Goal: Task Accomplishment & Management: Manage account settings

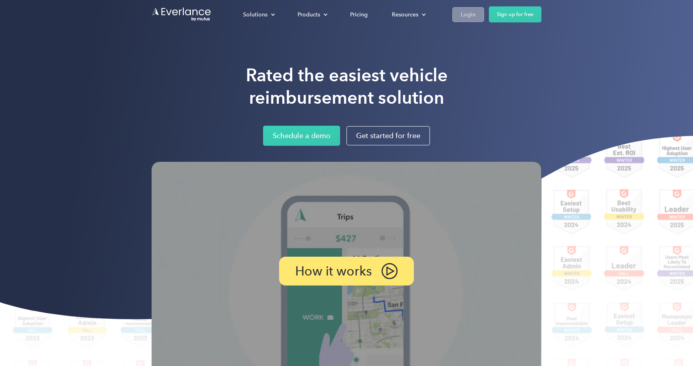
click at [467, 12] on div "Login" at bounding box center [468, 15] width 15 height 10
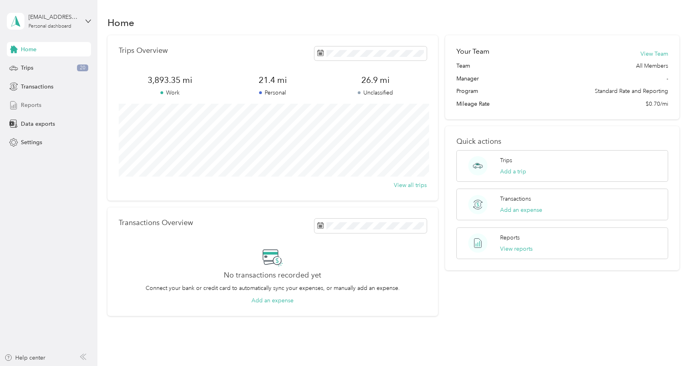
click at [30, 99] on div "Reports" at bounding box center [49, 105] width 84 height 14
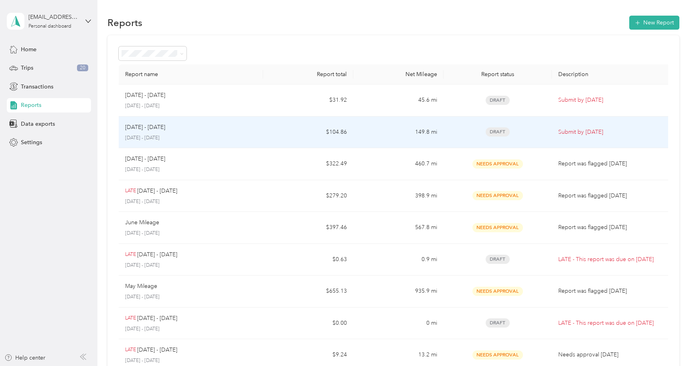
click at [250, 133] on div "[DATE] - [DATE] [DATE] - [DATE]" at bounding box center [191, 132] width 132 height 19
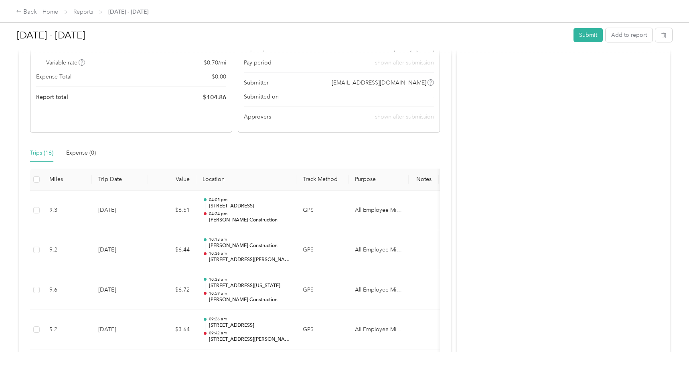
scroll to position [136, 0]
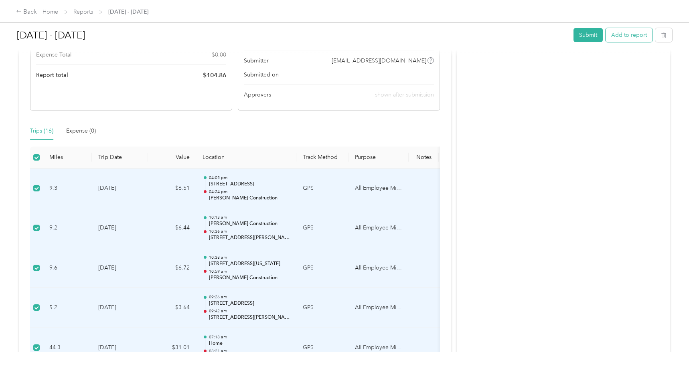
click at [633, 36] on button "Add to report" at bounding box center [628, 35] width 47 height 14
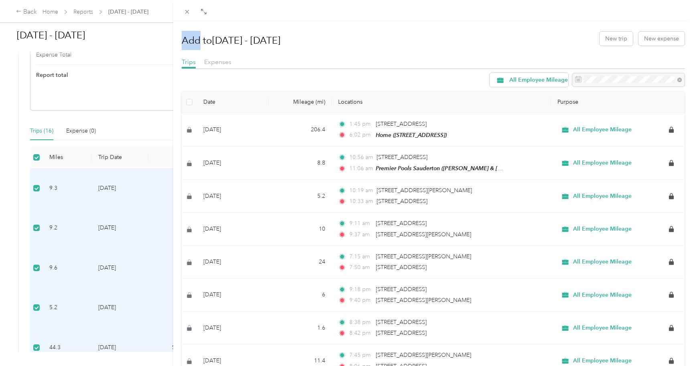
click at [37, 111] on div "Add to [DATE] - [DATE] New trip New expense Trips Expenses All Employee Mileage…" at bounding box center [346, 183] width 693 height 366
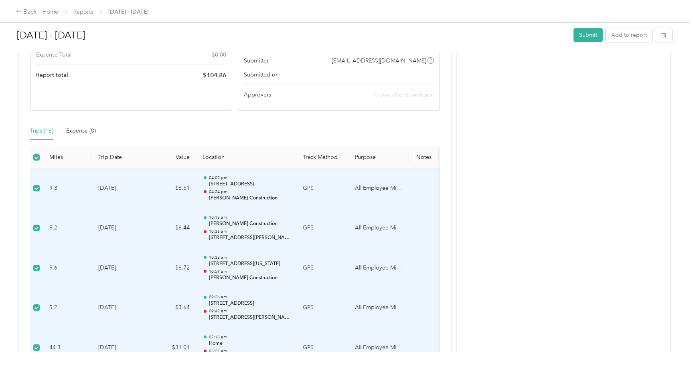
click at [582, 28] on div "[DATE] - [DATE] Submit Add to report" at bounding box center [344, 37] width 655 height 24
click at [587, 34] on button "Submit" at bounding box center [587, 35] width 29 height 14
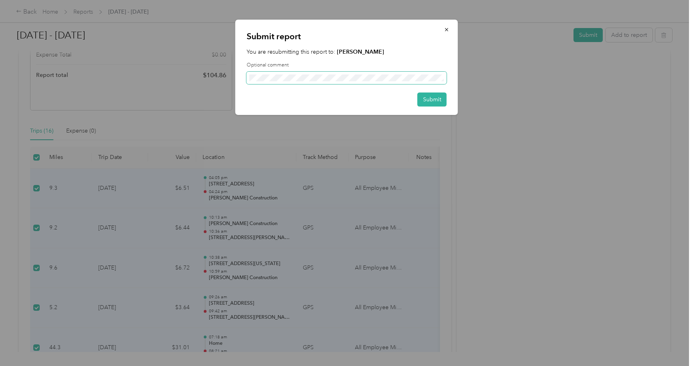
click at [351, 73] on span at bounding box center [347, 78] width 200 height 13
click at [432, 98] on button "Submit" at bounding box center [431, 100] width 29 height 14
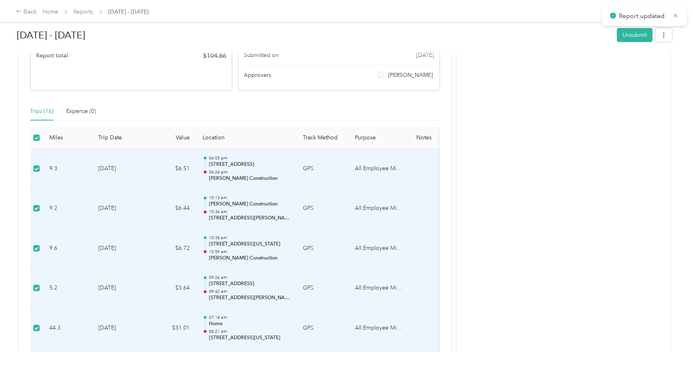
scroll to position [116, 0]
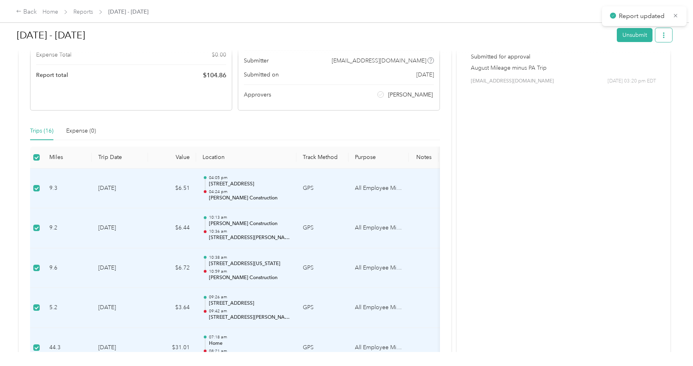
click at [666, 34] on icon "button" at bounding box center [664, 35] width 6 height 6
click at [648, 64] on span "Download" at bounding box center [645, 64] width 26 height 8
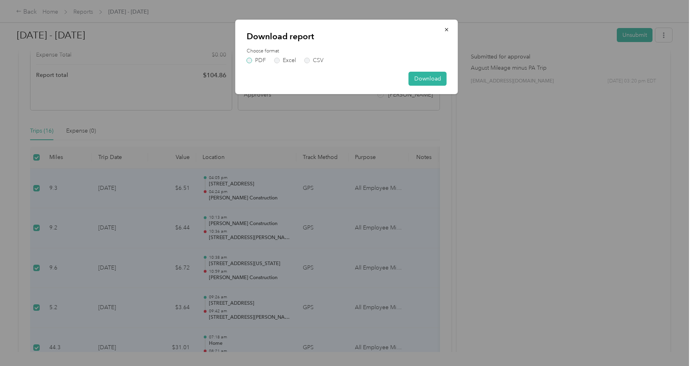
click at [251, 59] on label "PDF" at bounding box center [256, 61] width 19 height 6
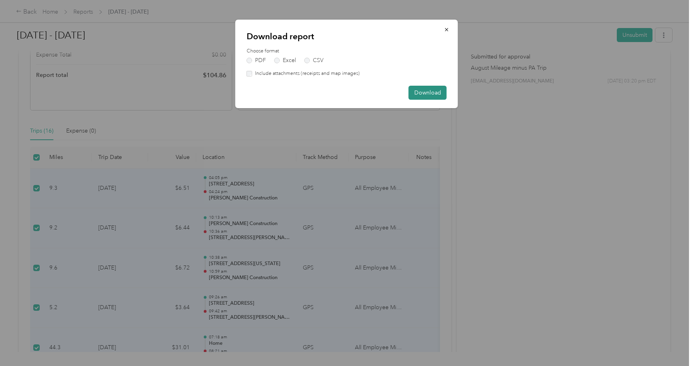
click at [435, 92] on button "Download" at bounding box center [428, 93] width 38 height 14
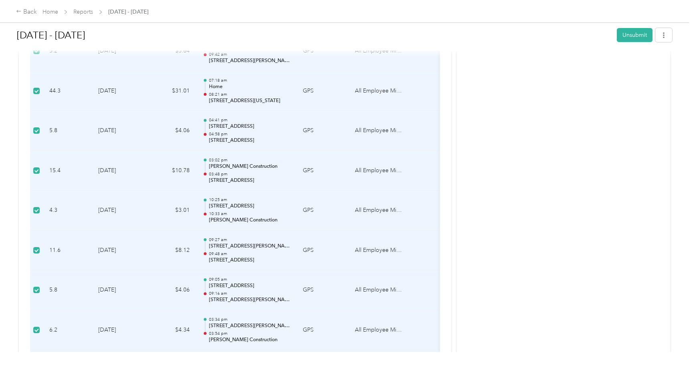
scroll to position [371, 0]
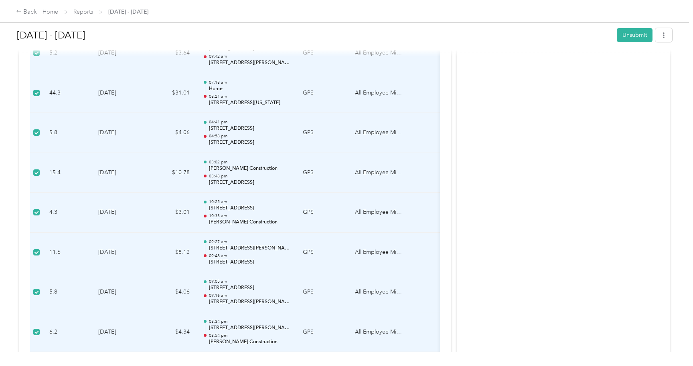
click at [243, 87] on p "Home" at bounding box center [249, 88] width 81 height 7
click at [70, 99] on td "44.3" at bounding box center [67, 93] width 49 height 40
click at [497, 149] on div "Activity and Comments Needs approval From [PERSON_NAME] [DATE] 03:20 pm EDT Sub…" at bounding box center [563, 133] width 213 height 887
click at [124, 90] on td "[DATE]" at bounding box center [120, 93] width 56 height 40
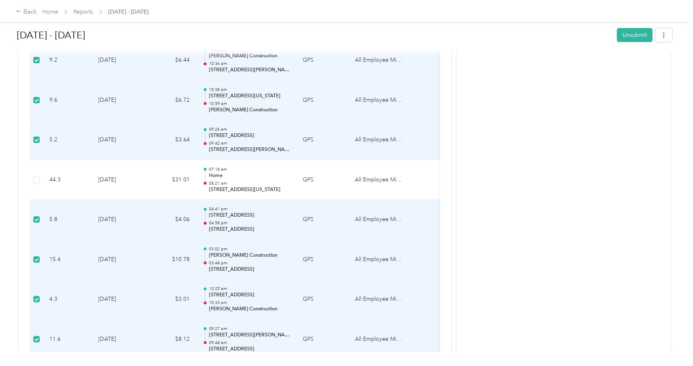
scroll to position [283, 0]
click at [254, 222] on p "04:58 pm" at bounding box center [249, 225] width 81 height 6
click at [308, 222] on td "GPS" at bounding box center [322, 221] width 52 height 40
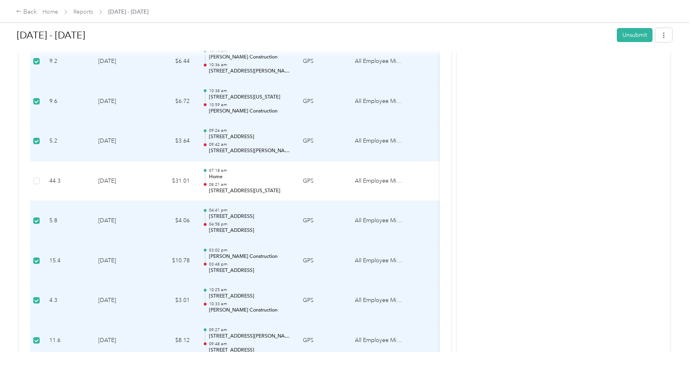
click at [271, 219] on p "[STREET_ADDRESS]" at bounding box center [249, 216] width 81 height 7
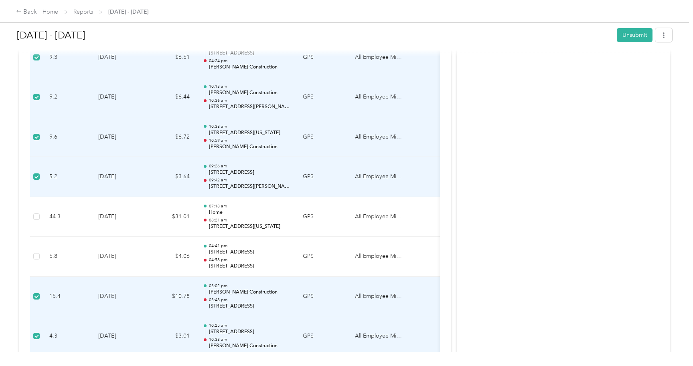
scroll to position [311, 0]
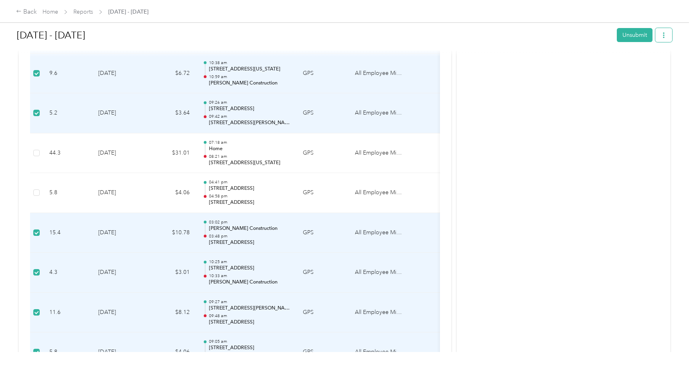
click at [671, 32] on button "button" at bounding box center [663, 35] width 17 height 14
click at [643, 63] on span "Download" at bounding box center [645, 64] width 26 height 8
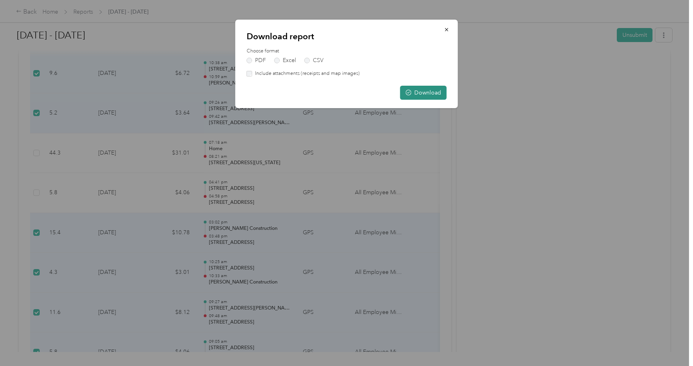
click at [417, 98] on button "Download" at bounding box center [423, 93] width 47 height 14
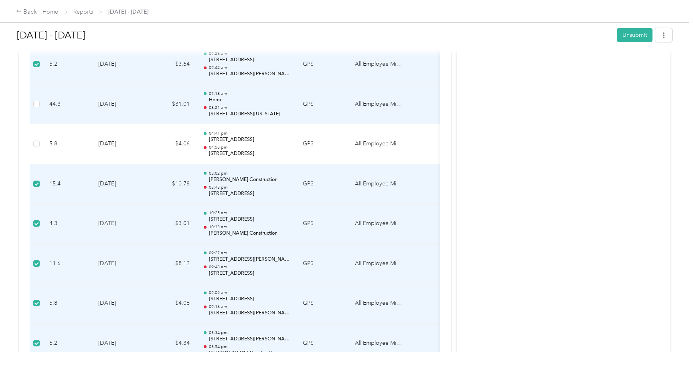
scroll to position [381, 0]
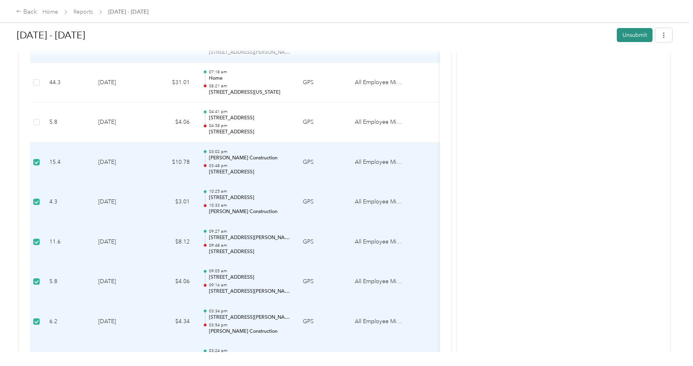
click at [633, 35] on button "Unsubmit" at bounding box center [635, 35] width 36 height 14
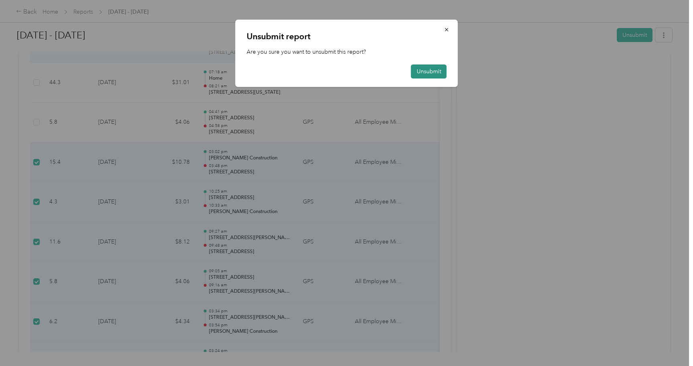
click at [419, 69] on button "Unsubmit" at bounding box center [429, 72] width 36 height 14
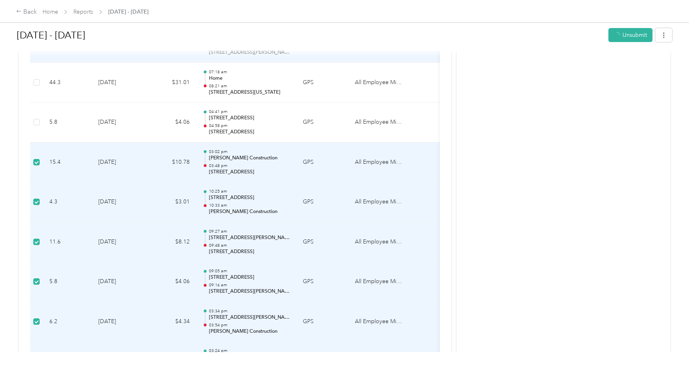
scroll to position [401, 0]
click at [78, 11] on link "Reports" at bounding box center [83, 11] width 20 height 7
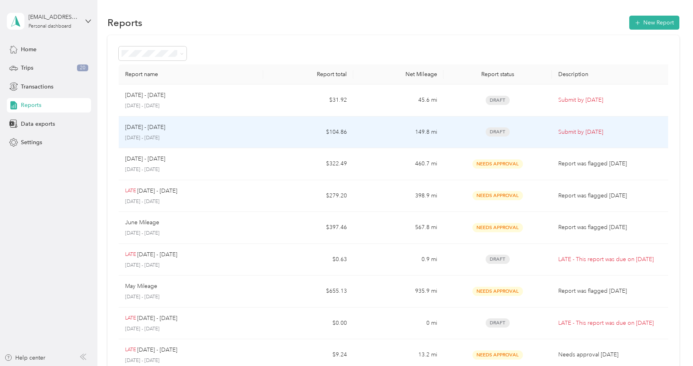
click at [172, 135] on p "[DATE] - [DATE]" at bounding box center [191, 138] width 132 height 7
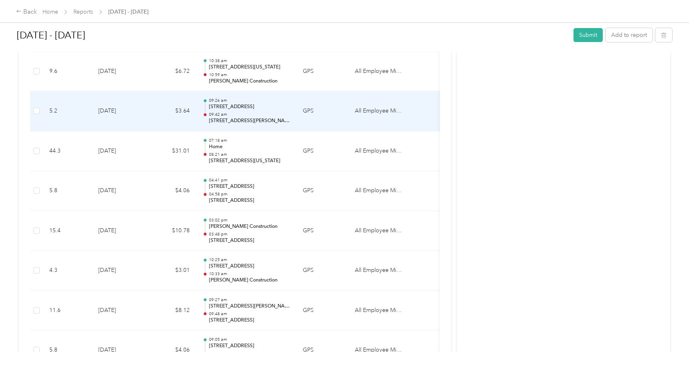
scroll to position [334, 0]
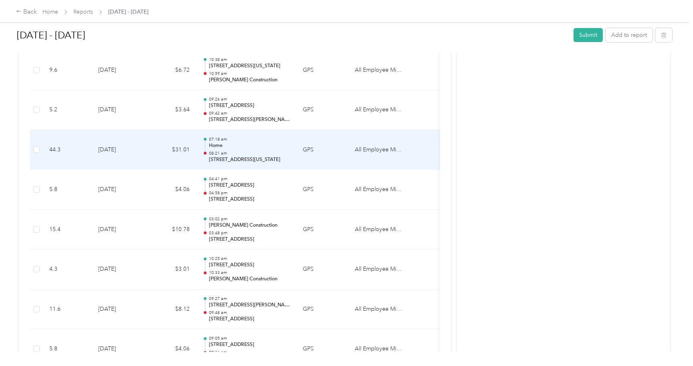
click at [39, 143] on td at bounding box center [36, 150] width 13 height 40
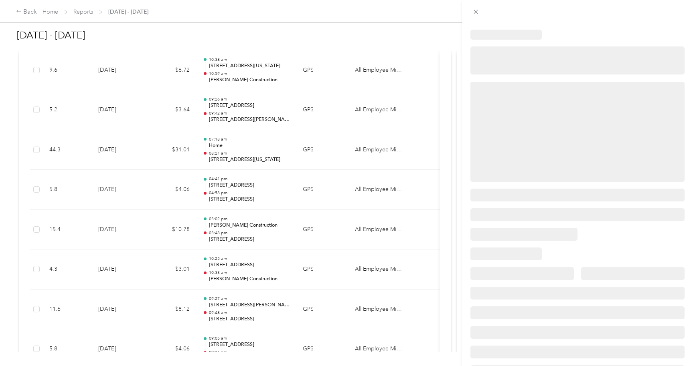
click at [37, 150] on div at bounding box center [346, 183] width 693 height 366
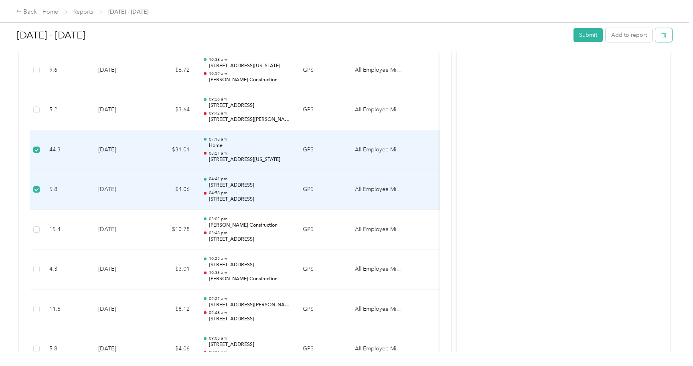
click at [671, 38] on button "button" at bounding box center [663, 35] width 17 height 14
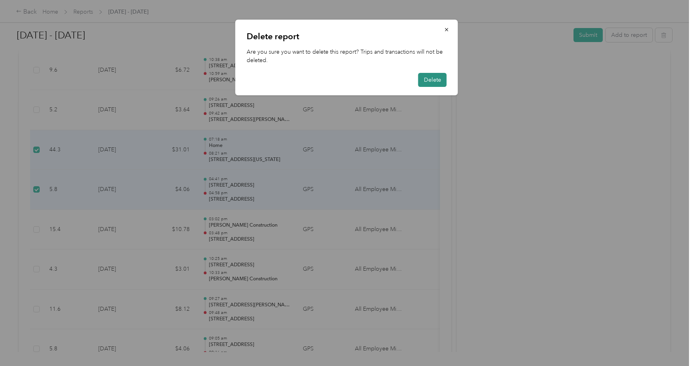
click at [437, 76] on button "Delete" at bounding box center [432, 80] width 28 height 14
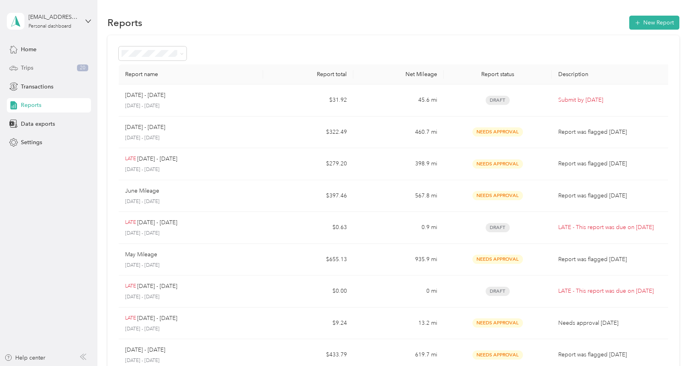
click at [40, 67] on div "Trips 20" at bounding box center [49, 68] width 84 height 14
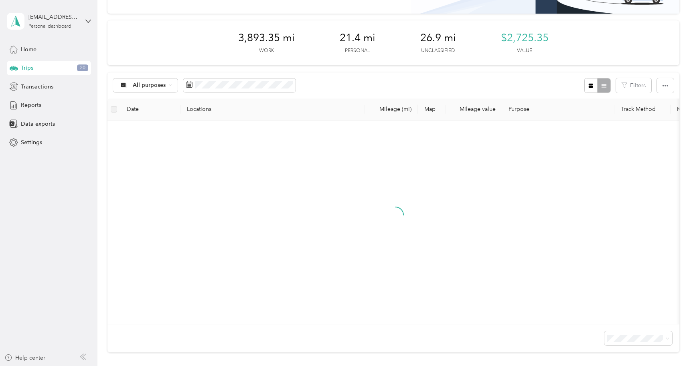
scroll to position [92, 0]
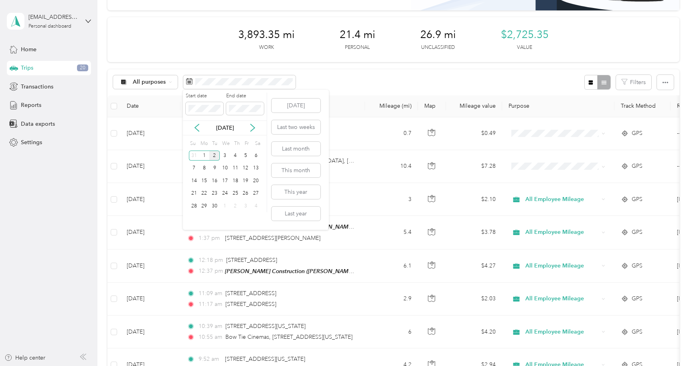
click at [248, 126] on div "[DATE]" at bounding box center [225, 128] width 84 height 8
click at [249, 126] on icon at bounding box center [253, 128] width 8 height 8
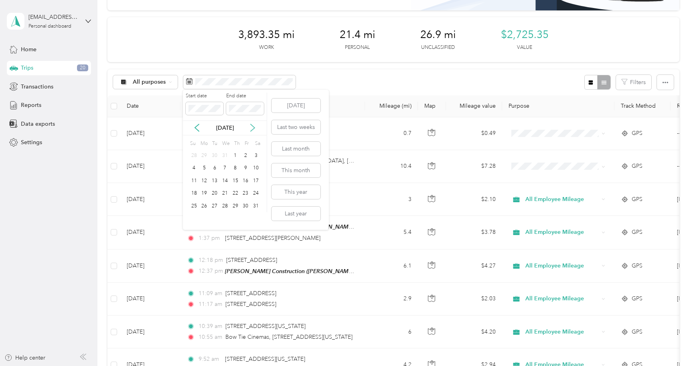
click at [249, 126] on icon at bounding box center [253, 128] width 8 height 8
click at [194, 129] on icon at bounding box center [197, 128] width 8 height 8
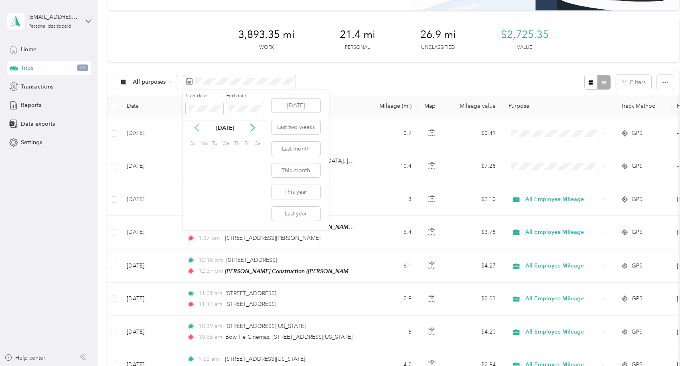
click at [194, 129] on icon at bounding box center [197, 128] width 8 height 8
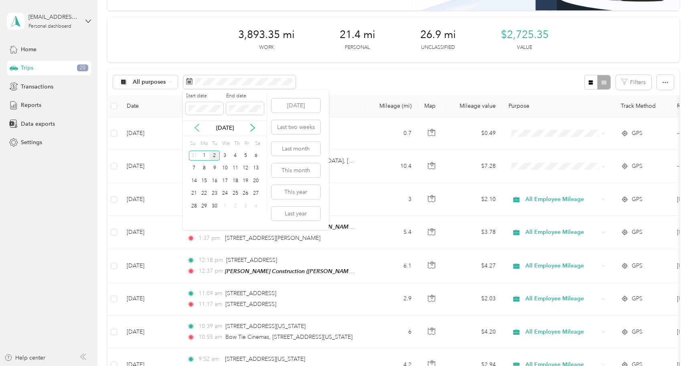
click at [194, 129] on icon at bounding box center [197, 128] width 8 height 8
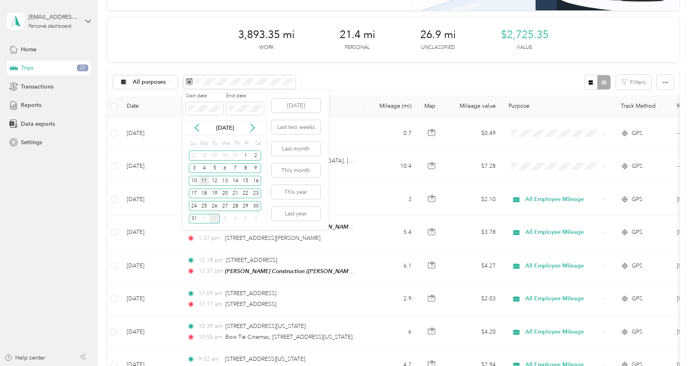
click at [206, 176] on div "11" at bounding box center [204, 181] width 10 height 10
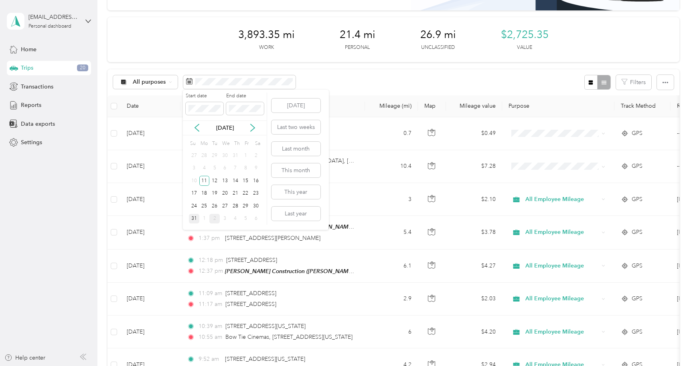
click at [196, 215] on div "31" at bounding box center [194, 219] width 10 height 10
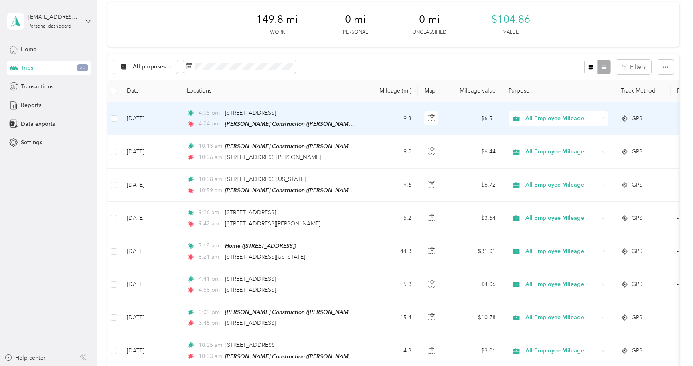
scroll to position [113, 0]
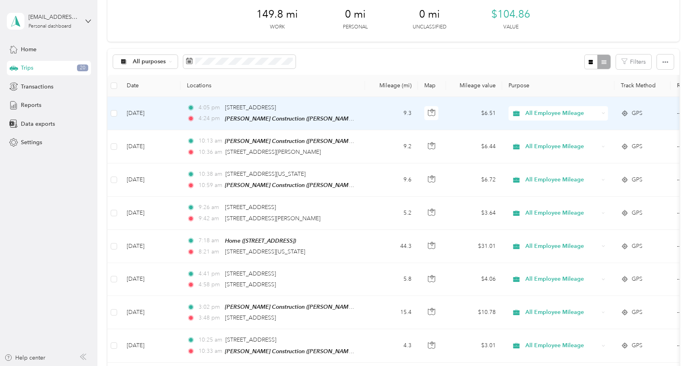
click at [137, 113] on td "[DATE]" at bounding box center [150, 113] width 60 height 33
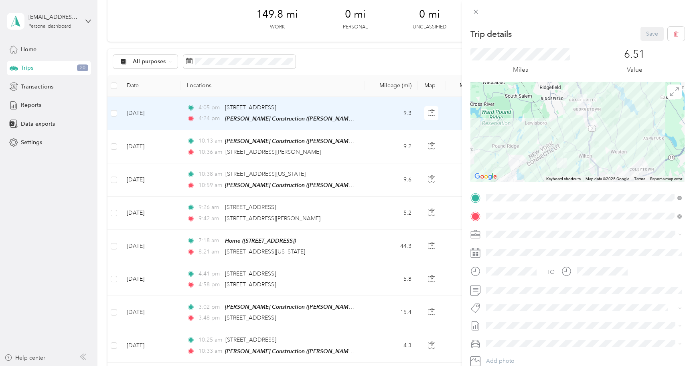
click at [115, 111] on div "Trip details Save This trip cannot be edited because it is either under review,…" at bounding box center [346, 183] width 693 height 366
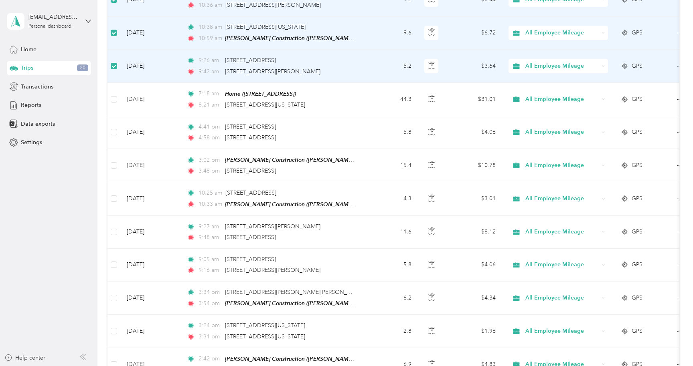
scroll to position [266, 0]
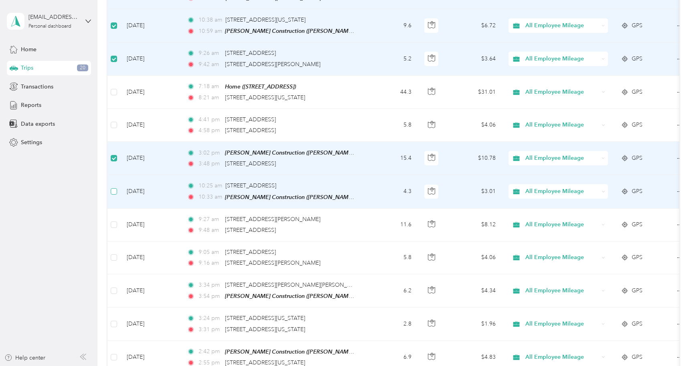
click at [112, 194] on label at bounding box center [114, 191] width 6 height 9
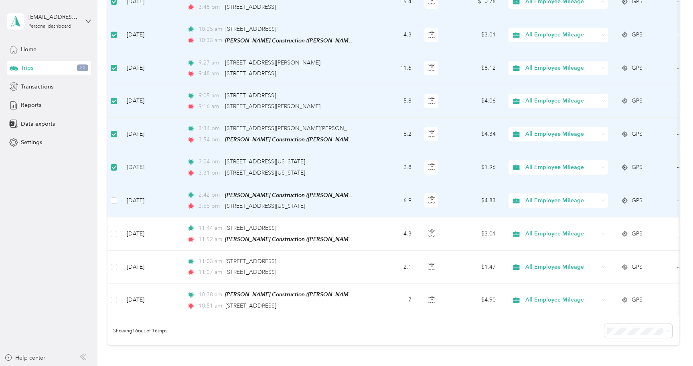
click at [114, 196] on label at bounding box center [114, 200] width 6 height 9
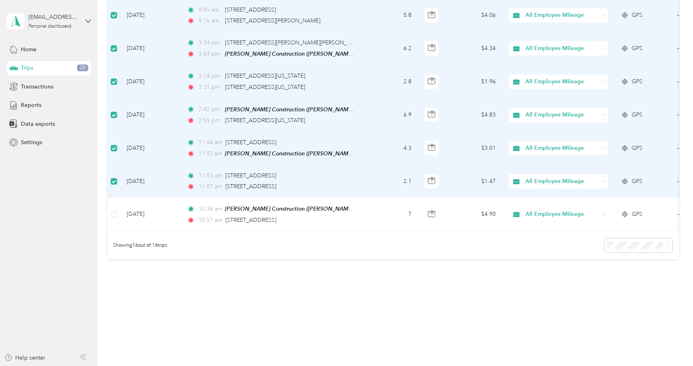
scroll to position [511, 0]
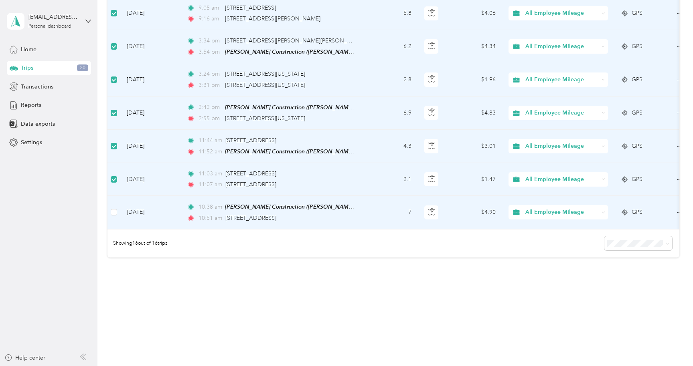
click at [116, 215] on td at bounding box center [113, 212] width 13 height 33
click at [623, 269] on span "50 per load" at bounding box center [629, 270] width 30 height 7
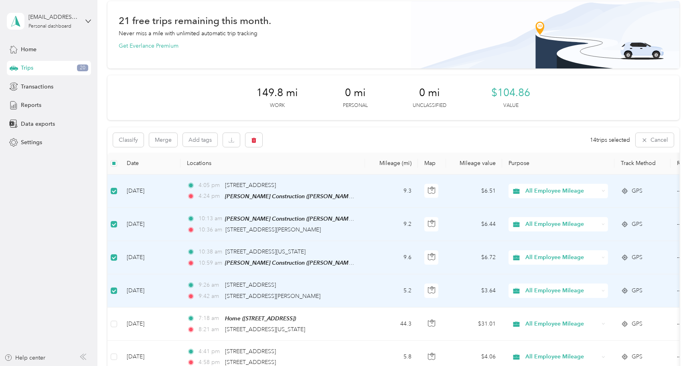
scroll to position [0, 0]
click at [234, 140] on icon "button" at bounding box center [232, 141] width 6 height 6
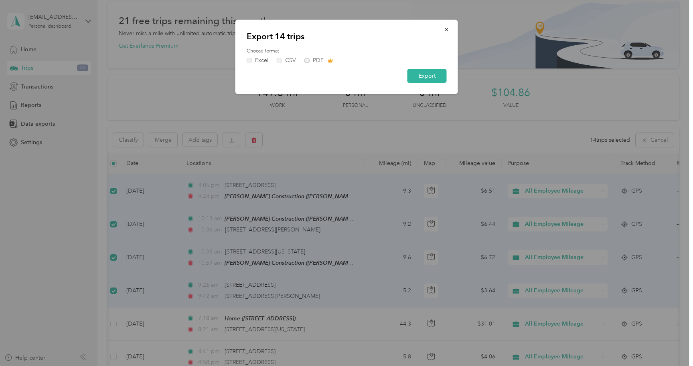
click at [306, 62] on div "Excel CSV PDF" at bounding box center [347, 61] width 200 height 6
click at [448, 30] on icon "button" at bounding box center [447, 30] width 6 height 6
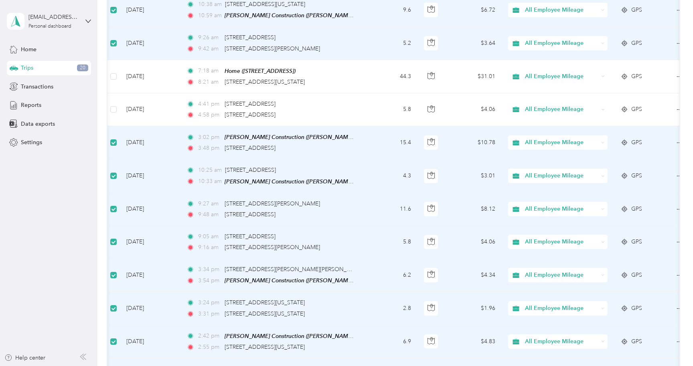
scroll to position [325, 0]
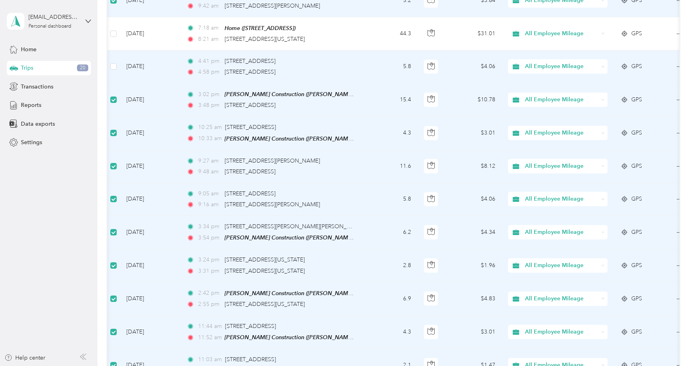
click at [121, 57] on td "[DATE]" at bounding box center [150, 67] width 60 height 33
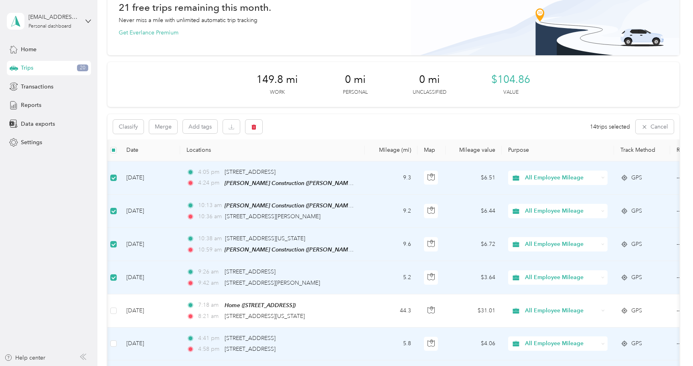
scroll to position [10, 0]
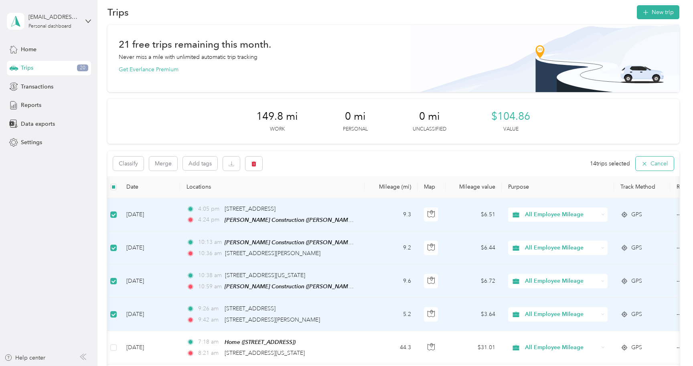
click at [654, 161] on button "Cancel" at bounding box center [655, 164] width 38 height 14
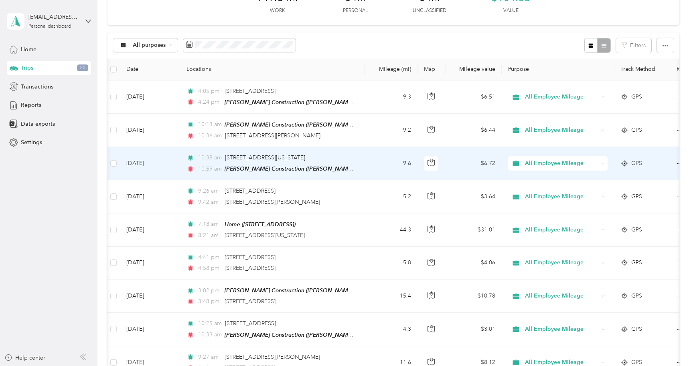
scroll to position [132, 0]
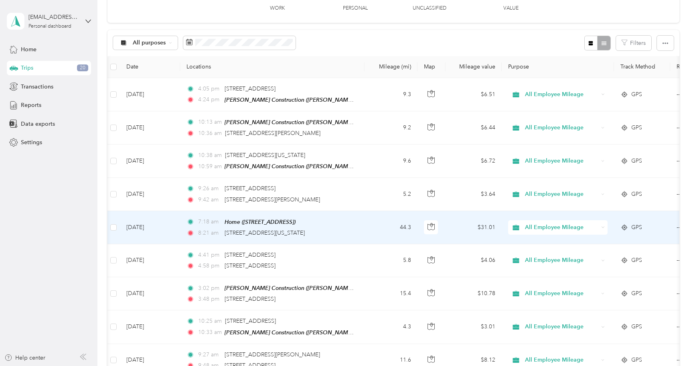
click at [117, 226] on td at bounding box center [113, 227] width 13 height 33
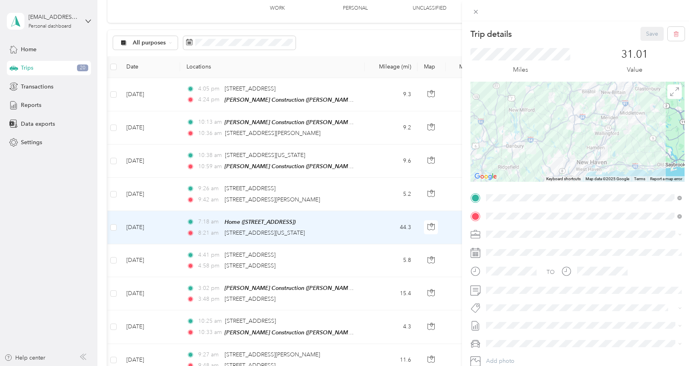
click at [114, 261] on div "Trip details Save This trip cannot be edited because it is either under review,…" at bounding box center [346, 183] width 693 height 366
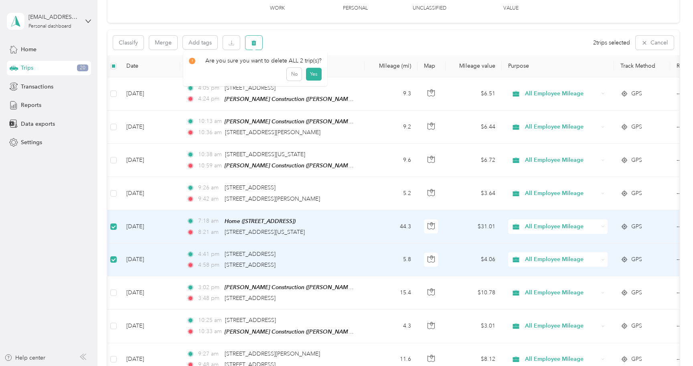
click at [256, 42] on icon "button" at bounding box center [254, 43] width 6 height 6
click at [313, 75] on button "Yes" at bounding box center [314, 76] width 16 height 13
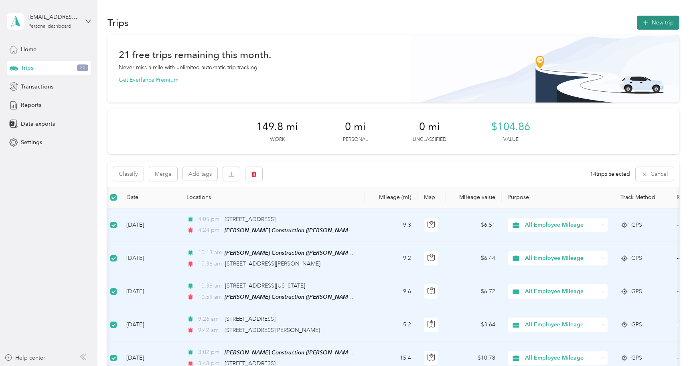
click at [650, 22] on icon "button" at bounding box center [645, 22] width 9 height 9
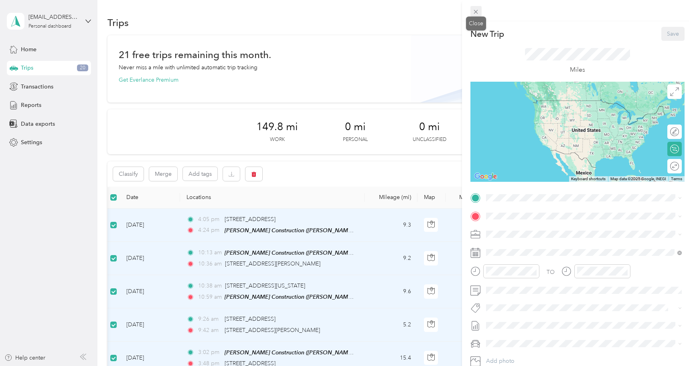
click at [471, 14] on span at bounding box center [475, 11] width 11 height 11
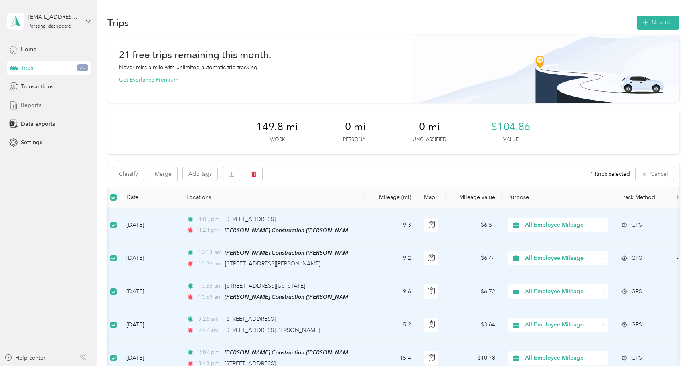
click at [40, 101] on span "Reports" at bounding box center [31, 105] width 20 height 8
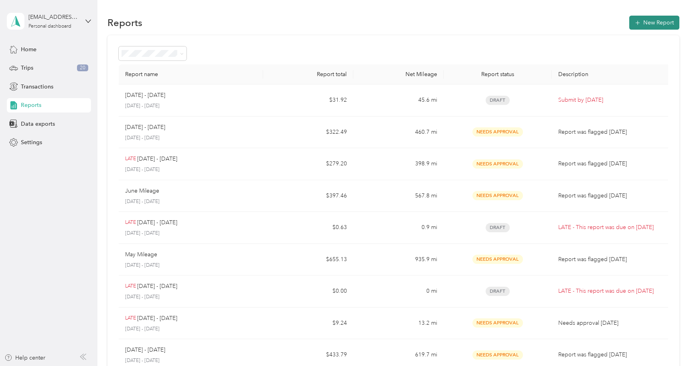
click at [647, 22] on button "New Report" at bounding box center [654, 23] width 50 height 14
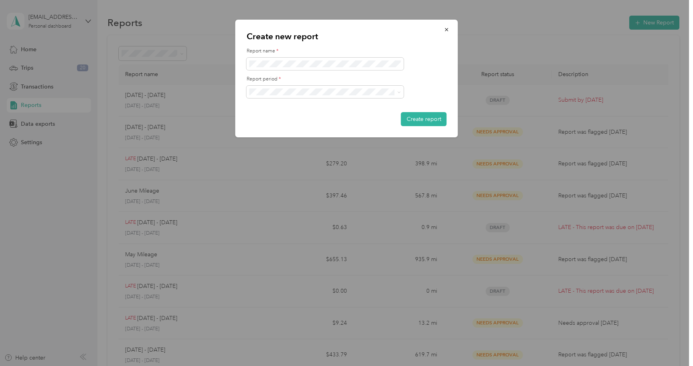
click at [289, 121] on li "[DATE] - [DATE]" at bounding box center [325, 120] width 157 height 14
click at [356, 58] on span at bounding box center [325, 64] width 157 height 13
click at [356, 60] on span at bounding box center [325, 64] width 157 height 13
click at [353, 68] on span at bounding box center [325, 64] width 157 height 13
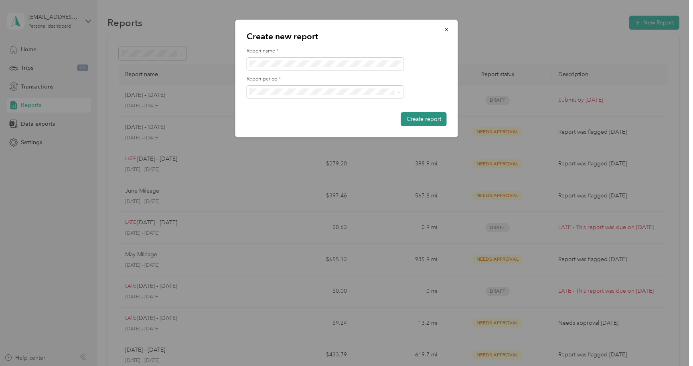
click at [421, 119] on button "Create report" at bounding box center [424, 119] width 46 height 14
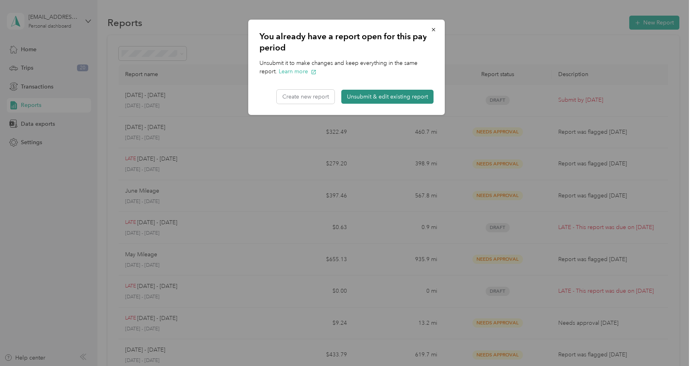
click at [409, 93] on button "Unsubmit & edit existing report" at bounding box center [387, 97] width 92 height 14
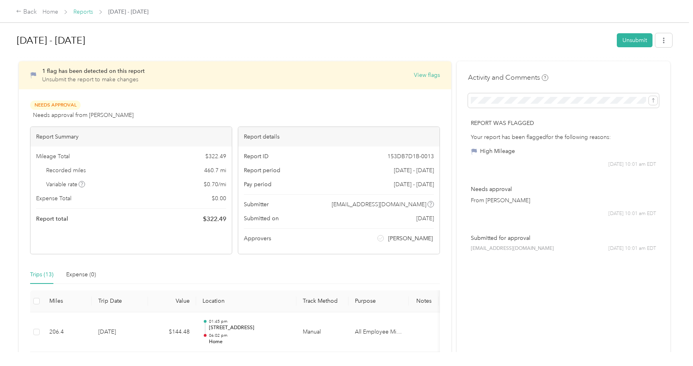
click at [76, 11] on link "Reports" at bounding box center [83, 11] width 20 height 7
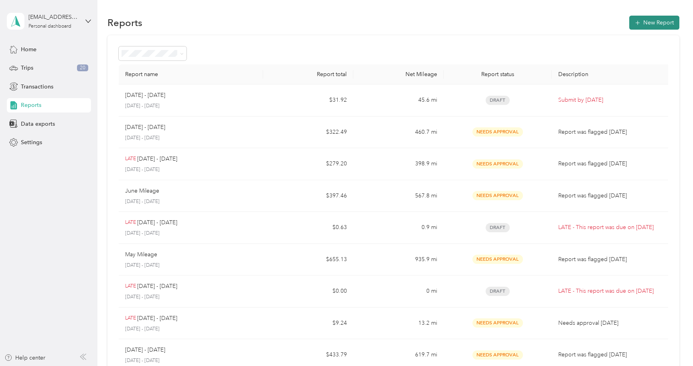
click at [657, 19] on button "New Report" at bounding box center [654, 23] width 50 height 14
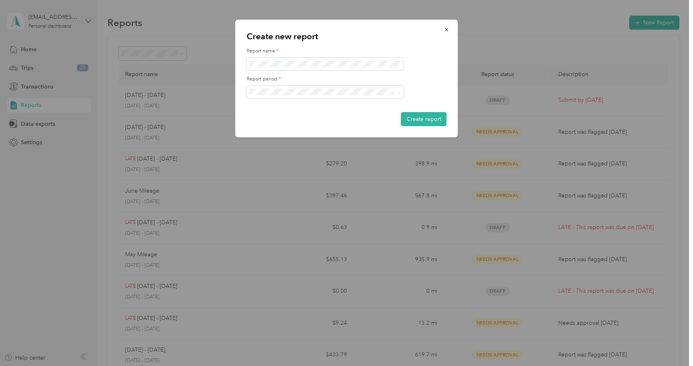
click at [155, 48] on div at bounding box center [346, 183] width 693 height 366
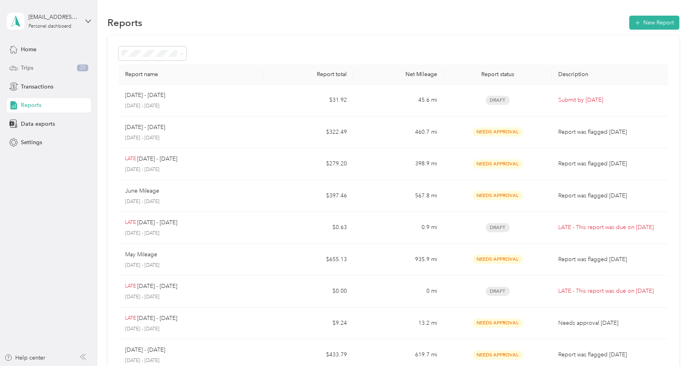
click at [34, 69] on div "Trips 20" at bounding box center [49, 68] width 84 height 14
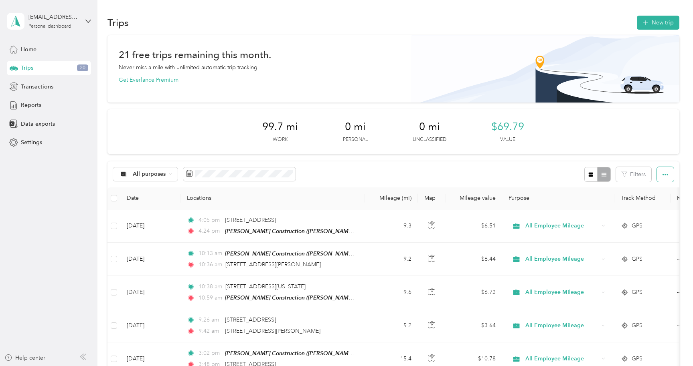
click at [668, 172] on icon "button" at bounding box center [665, 175] width 6 height 6
click at [663, 183] on li "Select all" at bounding box center [660, 190] width 33 height 14
click at [663, 186] on div "Select all" at bounding box center [660, 190] width 22 height 8
click at [668, 176] on icon "button" at bounding box center [665, 175] width 6 height 6
click at [668, 173] on icon "button" at bounding box center [665, 175] width 6 height 6
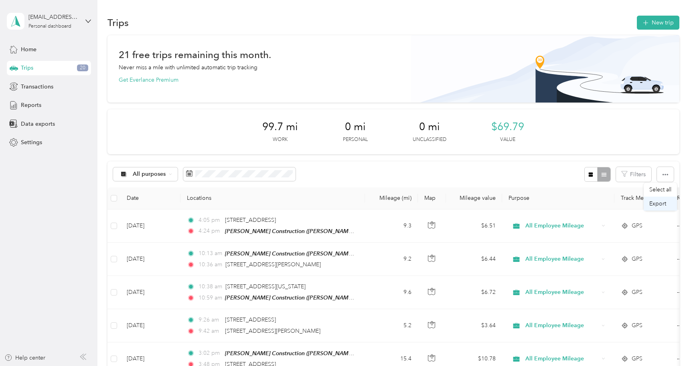
click at [664, 202] on span "Export" at bounding box center [657, 203] width 17 height 7
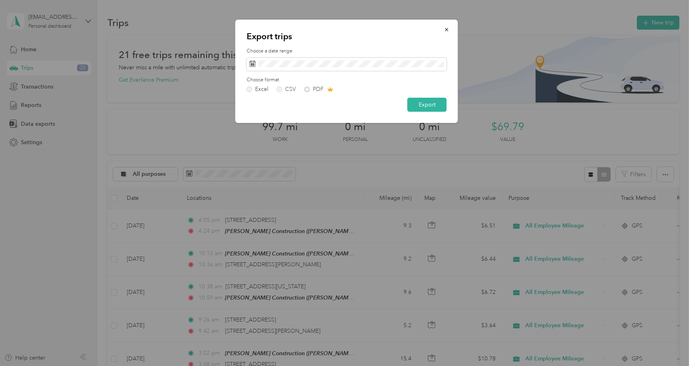
click at [308, 87] on div "Excel CSV PDF" at bounding box center [347, 90] width 200 height 6
click at [431, 103] on button "Export" at bounding box center [426, 105] width 39 height 14
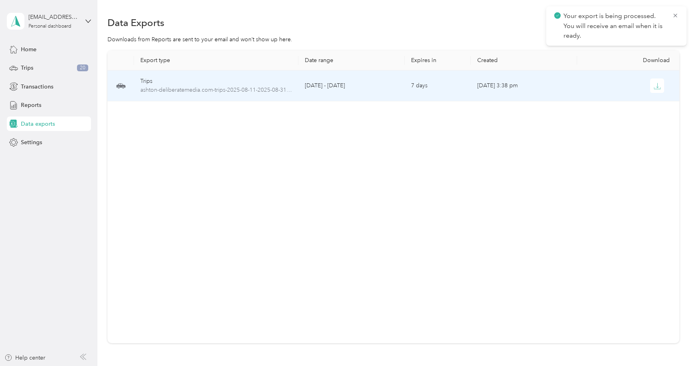
click at [224, 80] on div "Trips" at bounding box center [216, 81] width 152 height 9
click at [662, 84] on button "button" at bounding box center [657, 86] width 14 height 14
